Goal: Find specific page/section: Find specific page/section

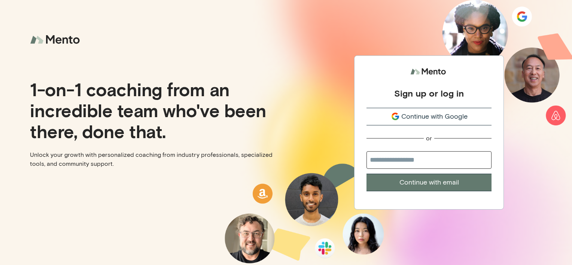
click at [401, 119] on div "Continue with Google" at bounding box center [428, 117] width 125 height 10
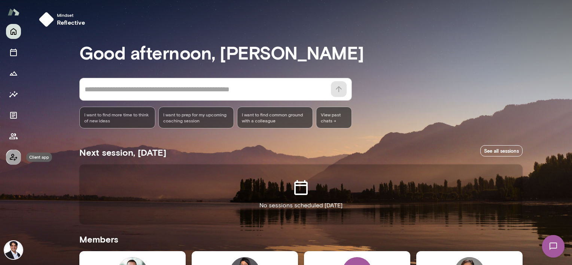
click at [12, 158] on icon "Client app" at bounding box center [13, 157] width 9 height 9
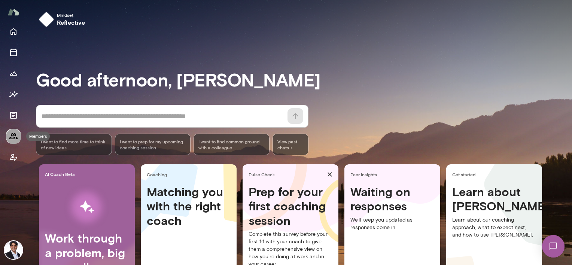
click at [18, 136] on icon "Members" at bounding box center [13, 136] width 9 height 9
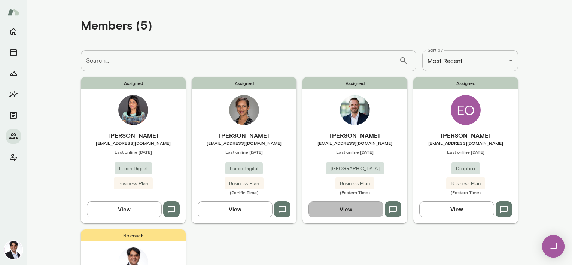
click at [339, 213] on button "View" at bounding box center [345, 209] width 75 height 16
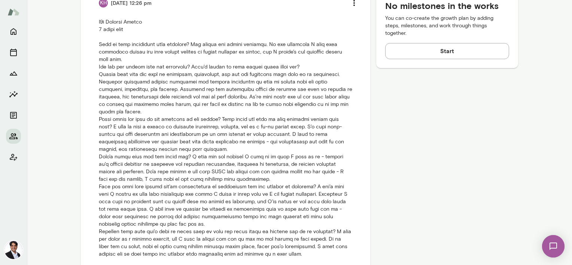
scroll to position [412, 0]
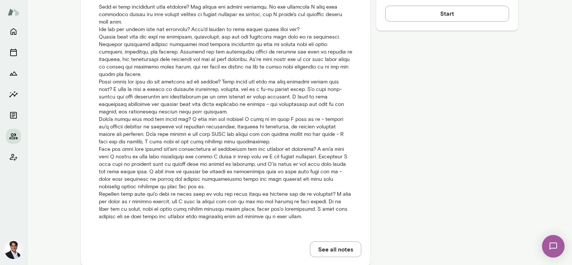
click at [292, 211] on p at bounding box center [225, 101] width 253 height 240
click at [329, 241] on button "See all notes" at bounding box center [335, 249] width 51 height 16
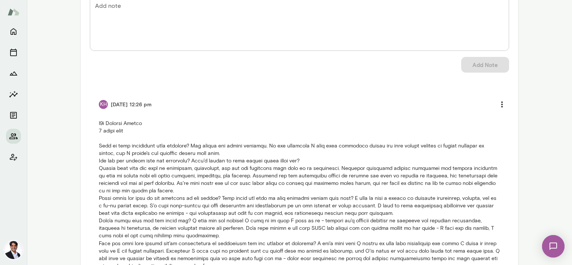
scroll to position [167, 0]
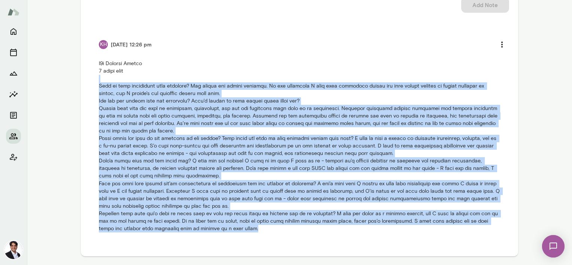
drag, startPoint x: 249, startPoint y: 229, endPoint x: 68, endPoint y: 82, distance: 232.7
click at [68, 82] on div "Internal Notes Add note * Add note Add Note KH 9/09/25 at 12:26 pm" at bounding box center [299, 84] width 545 height 363
copy p "What is your experience with coaching? Not really any formal coaching. In the w…"
